Goal: Task Accomplishment & Management: Manage account settings

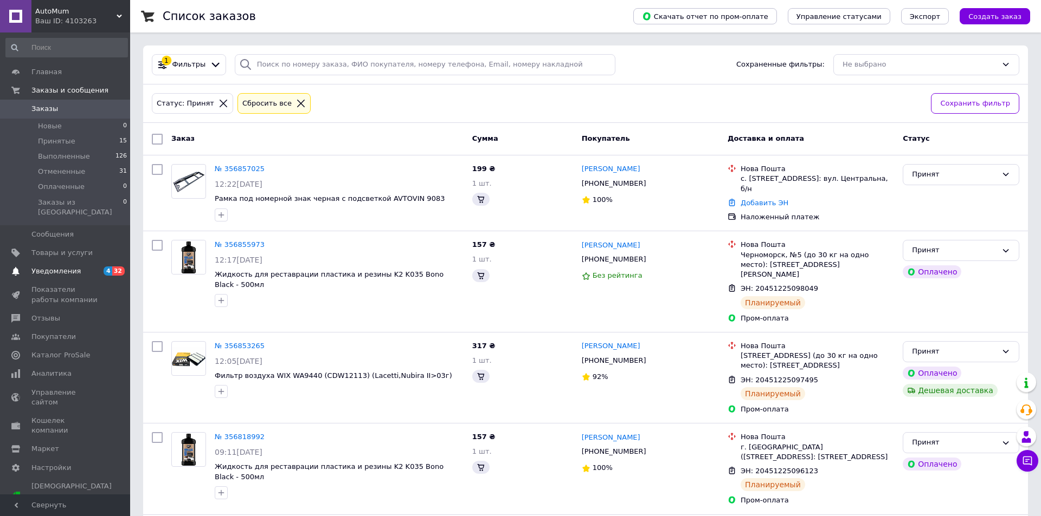
click at [77, 267] on span "Уведомления" at bounding box center [65, 272] width 69 height 10
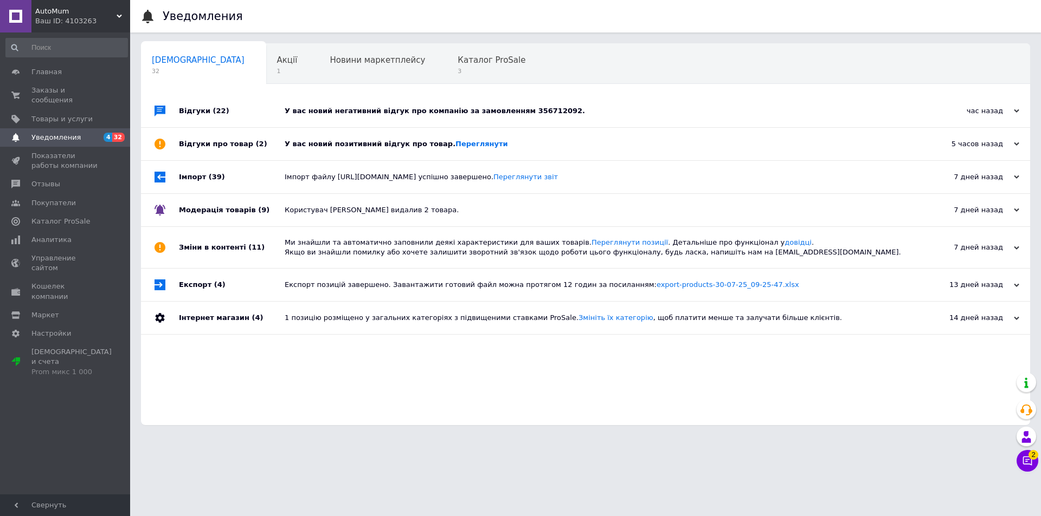
click at [492, 146] on div "У вас новий позитивний відгук про товар. [GEOGRAPHIC_DATA]" at bounding box center [598, 144] width 626 height 10
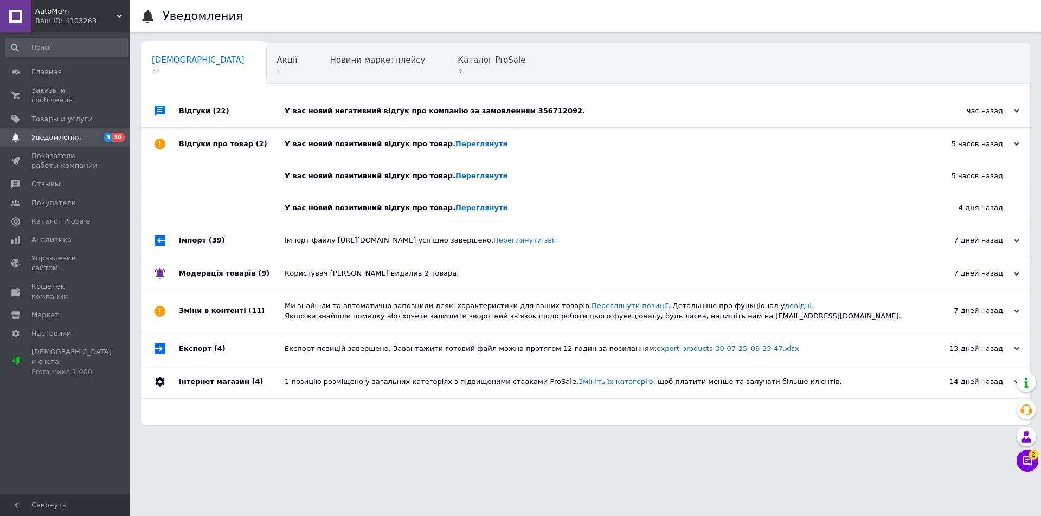
click at [468, 206] on link "Переглянути" at bounding box center [481, 208] width 53 height 8
click at [463, 178] on link "Переглянути" at bounding box center [481, 176] width 53 height 8
click at [55, 114] on span "Товары и услуги" at bounding box center [61, 119] width 61 height 10
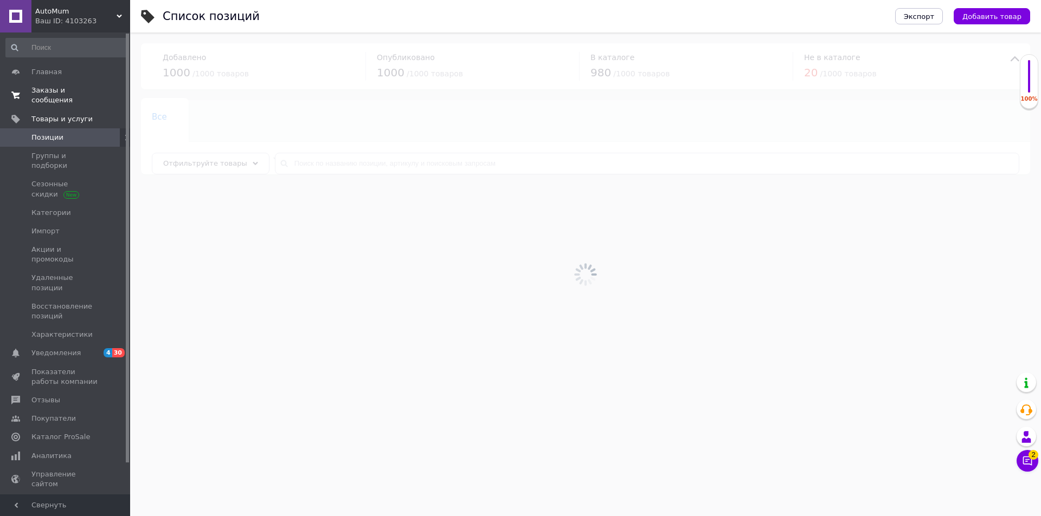
click at [62, 88] on span "Заказы и сообщения" at bounding box center [65, 96] width 69 height 20
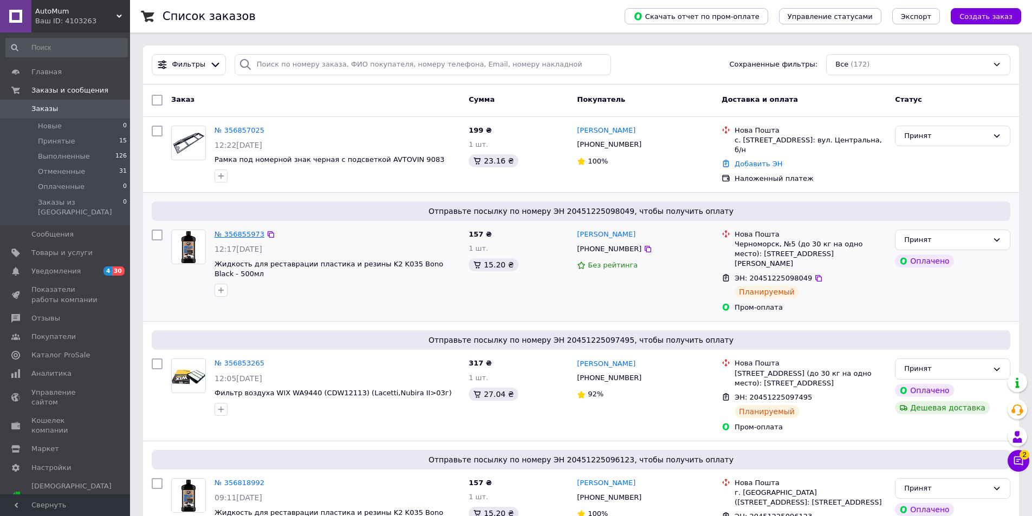
click at [249, 235] on link "№ 356855973" at bounding box center [240, 234] width 50 height 8
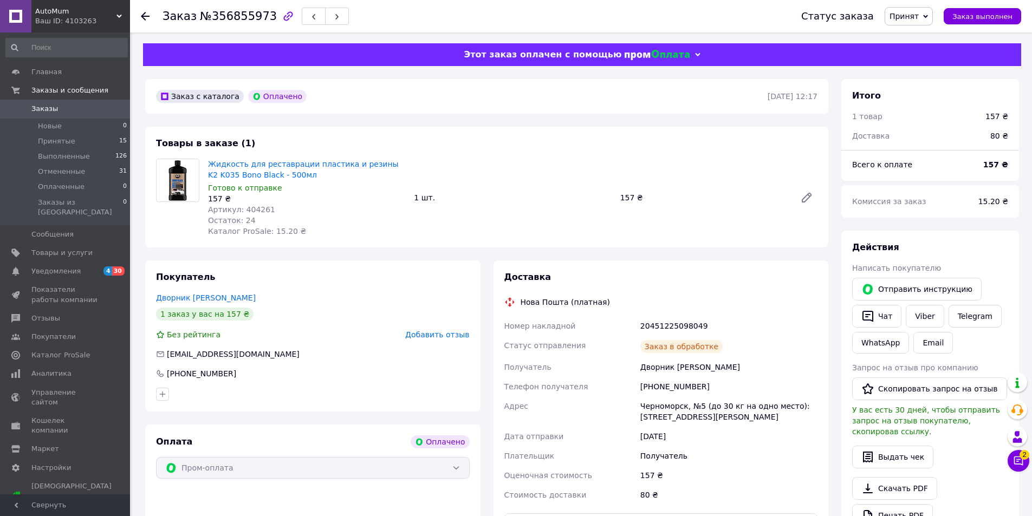
click at [255, 214] on span "Артикул: 404261" at bounding box center [241, 209] width 67 height 9
copy span "404261"
click at [83, 248] on span "Товары и услуги" at bounding box center [61, 253] width 61 height 10
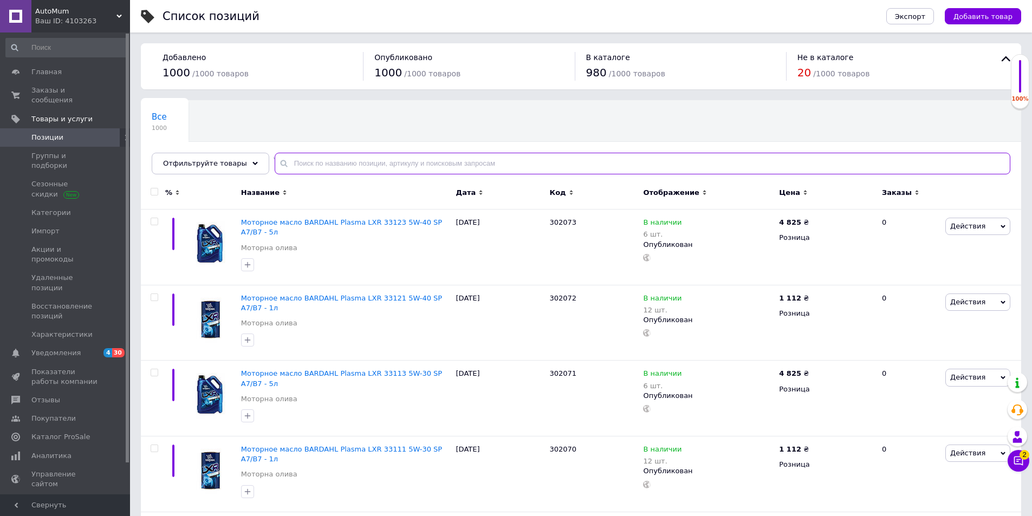
click at [318, 164] on input "text" at bounding box center [643, 164] width 736 height 22
paste input "404261"
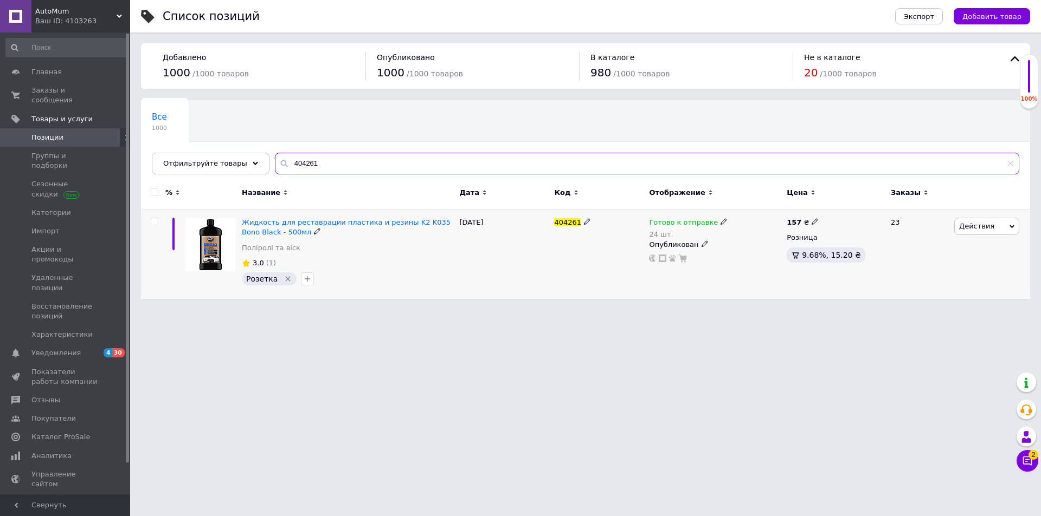
type input "404261"
click at [720, 222] on icon at bounding box center [723, 221] width 7 height 7
click at [692, 289] on div "Готово к отправке 24 шт. Наличие Готово к отправке В наличии Нет в наличии Под …" at bounding box center [715, 255] width 138 height 90
click at [286, 223] on span "Жидкость для реставрации пластика и резины K2 K035 Bono Black - 500мл" at bounding box center [346, 227] width 209 height 18
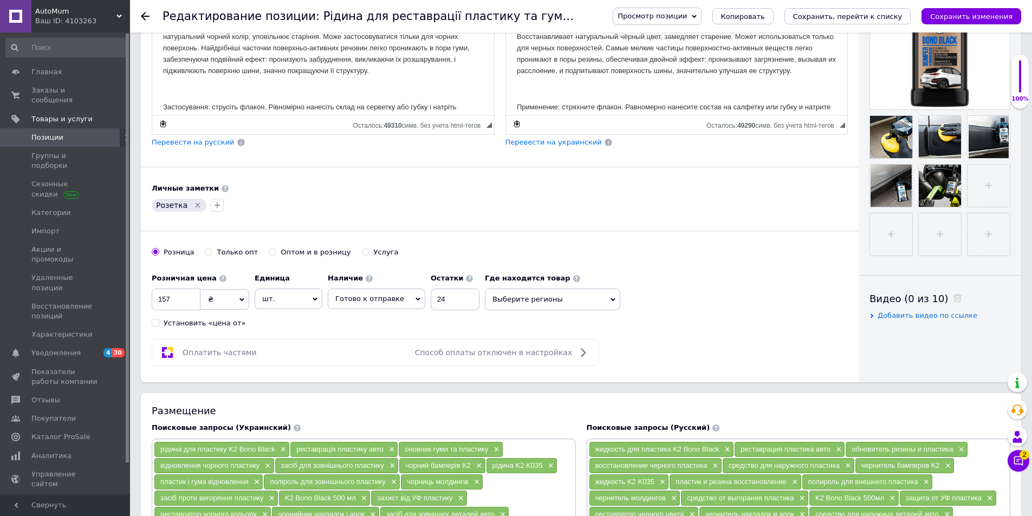
scroll to position [325, 0]
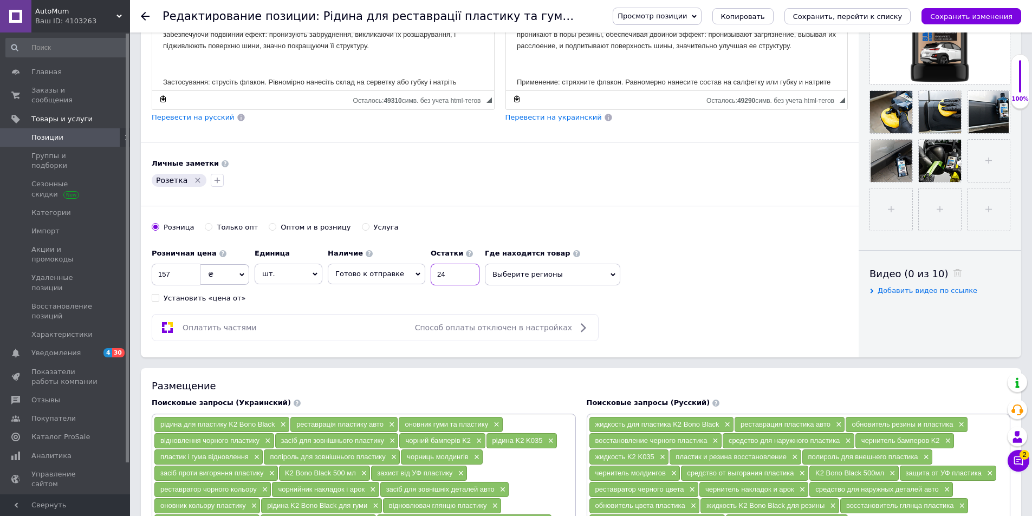
click at [434, 277] on input "24" at bounding box center [455, 275] width 49 height 22
click at [432, 277] on input "24" at bounding box center [455, 275] width 49 height 22
click at [431, 277] on input "24" at bounding box center [455, 275] width 49 height 22
drag, startPoint x: 437, startPoint y: 276, endPoint x: 427, endPoint y: 276, distance: 9.8
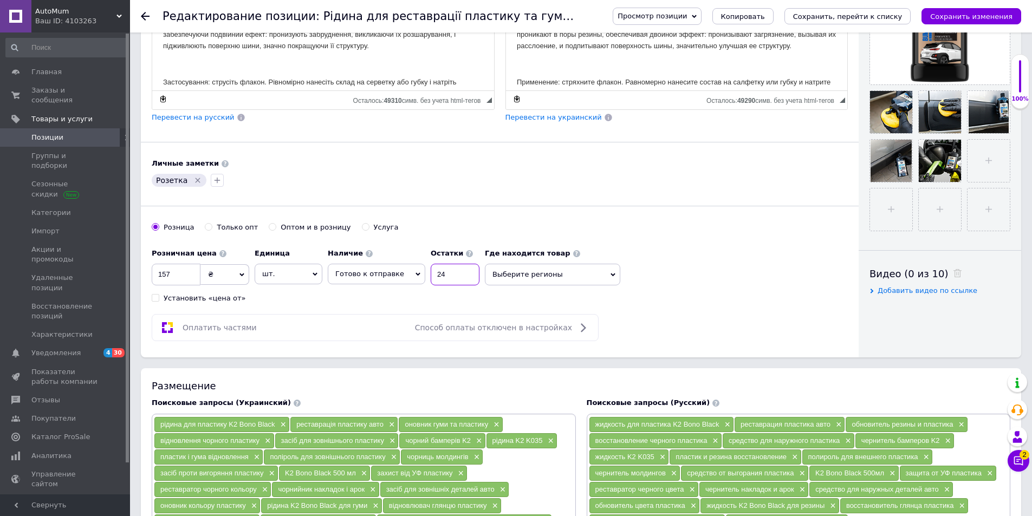
click at [431, 276] on input "24" at bounding box center [455, 275] width 49 height 22
type input "7"
click at [140, 15] on div "Редактирование позиции: Рідина для реставрації пластику та гуми K2 K035 Bono Bl…" at bounding box center [581, 16] width 902 height 33
click at [145, 16] on use at bounding box center [145, 16] width 9 height 9
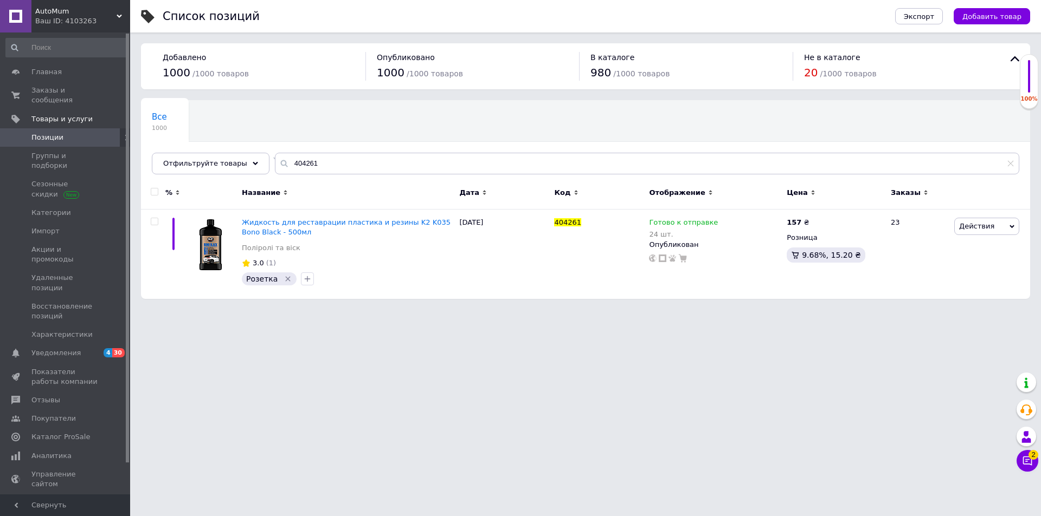
drag, startPoint x: 506, startPoint y: 345, endPoint x: 412, endPoint y: 316, distance: 98.1
click at [506, 310] on html "AutoMum Ваш ID: 4103263 Сайт AutoMum Кабинет покупателя Проверить состояние сис…" at bounding box center [520, 155] width 1041 height 310
